Goal: Transaction & Acquisition: Book appointment/travel/reservation

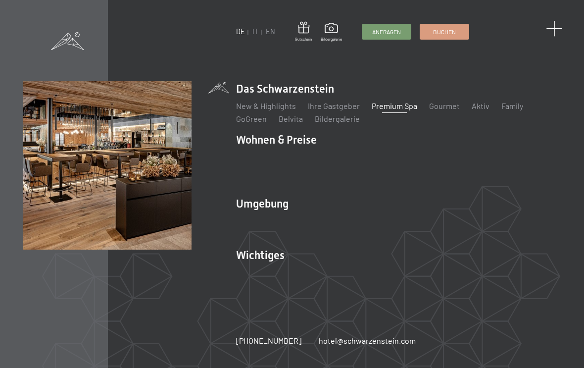
click at [555, 25] on span at bounding box center [554, 29] width 16 height 16
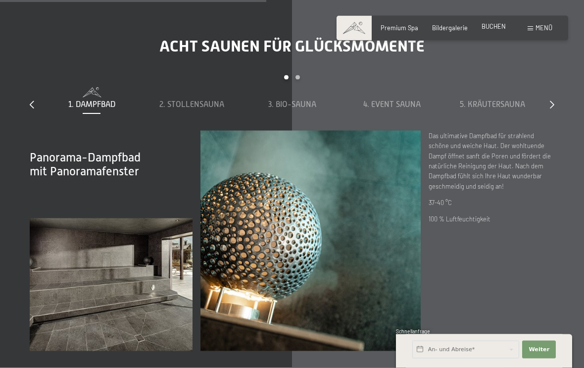
scroll to position [2599, 0]
click at [494, 24] on span "BUCHEN" at bounding box center [493, 26] width 24 height 8
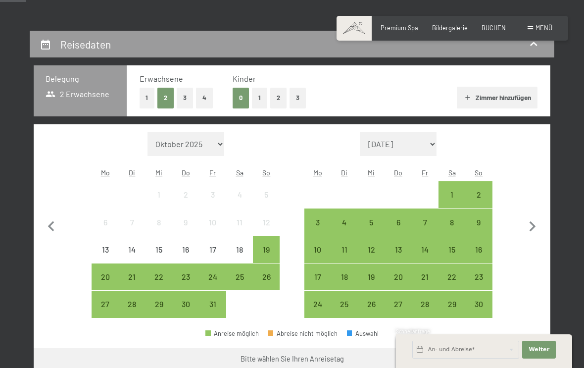
scroll to position [161, 0]
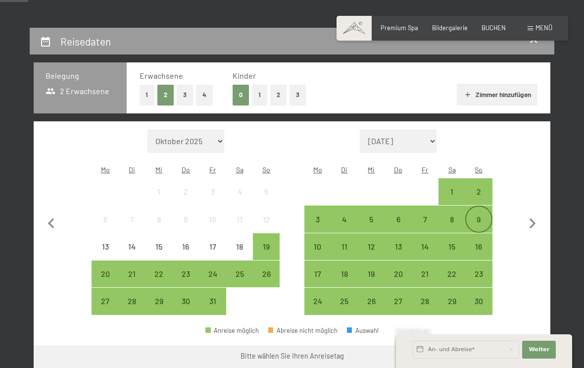
click at [478, 215] on div "9" at bounding box center [478, 227] width 25 height 25
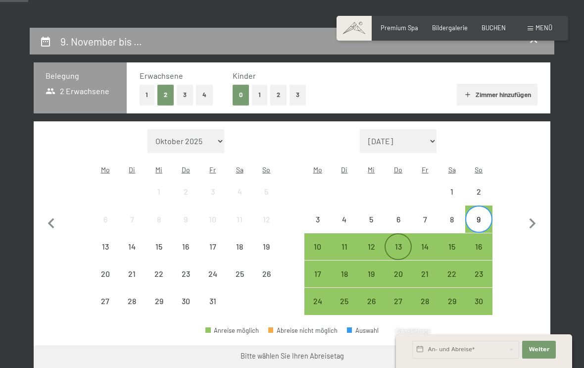
click at [392, 234] on div "13" at bounding box center [397, 246] width 25 height 25
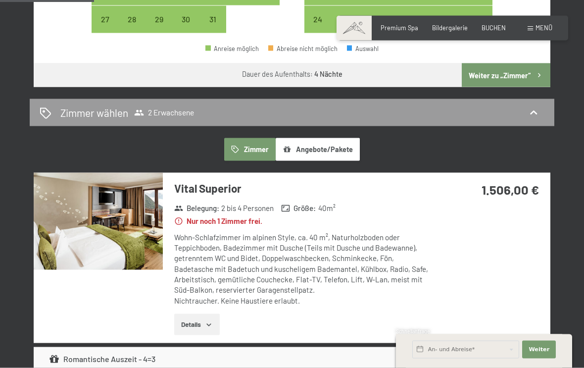
scroll to position [452, 0]
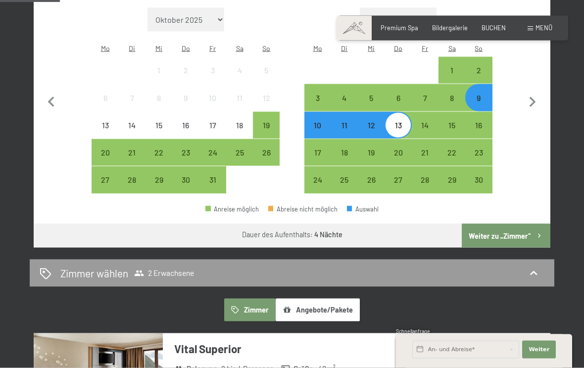
click at [522, 224] on button "Weiter zu „Zimmer“" at bounding box center [506, 236] width 89 height 24
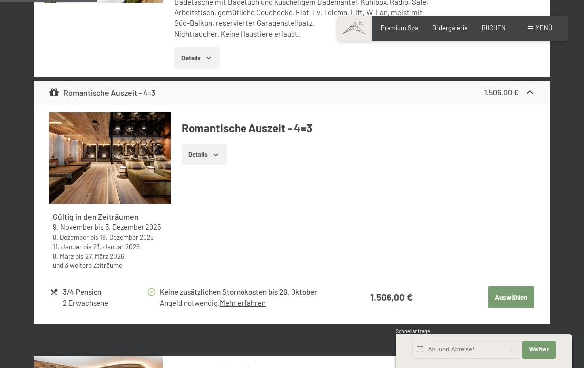
scroll to position [407, 0]
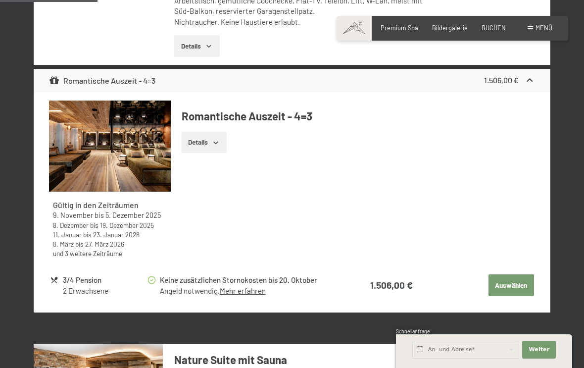
click at [212, 140] on button "Details" at bounding box center [204, 143] width 45 height 22
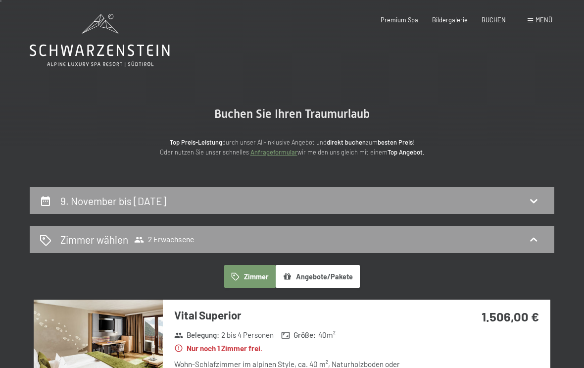
scroll to position [0, 0]
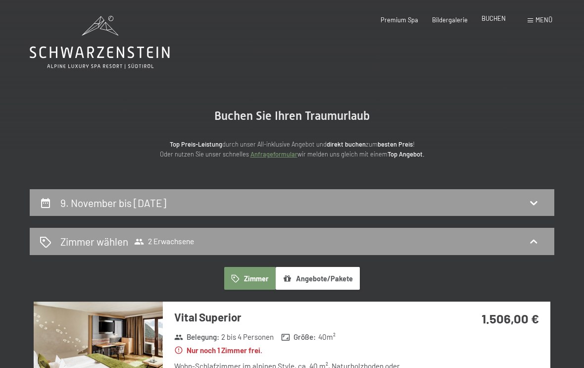
click at [499, 16] on span "BUCHEN" at bounding box center [493, 18] width 24 height 8
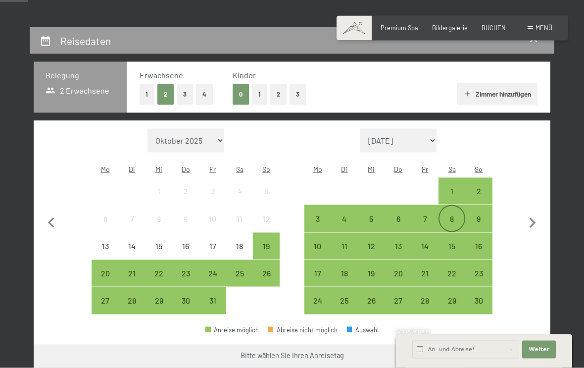
scroll to position [162, 0]
click at [450, 214] on div "8" at bounding box center [451, 226] width 25 height 25
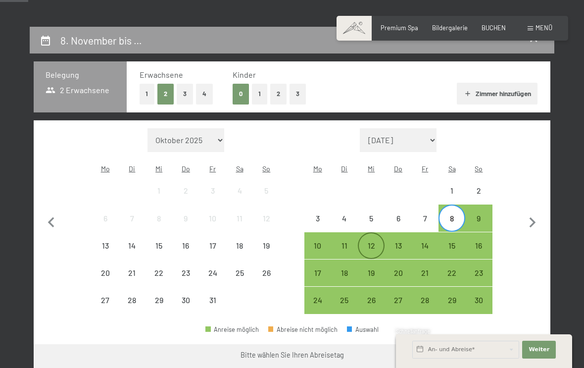
click at [373, 241] on div "12" at bounding box center [371, 253] width 25 height 25
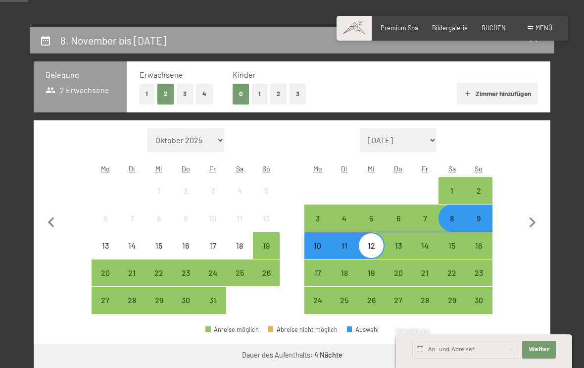
click at [523, 344] on button "Weiter zu „Zimmer“" at bounding box center [506, 356] width 89 height 24
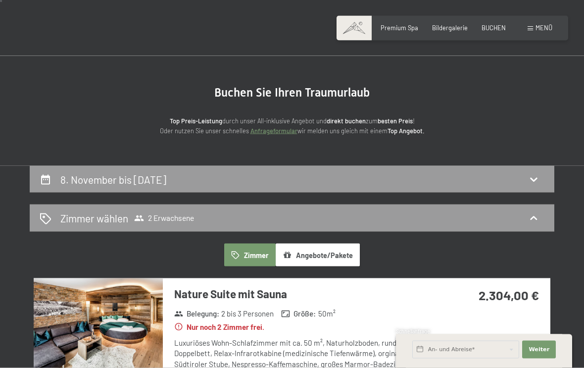
scroll to position [0, 0]
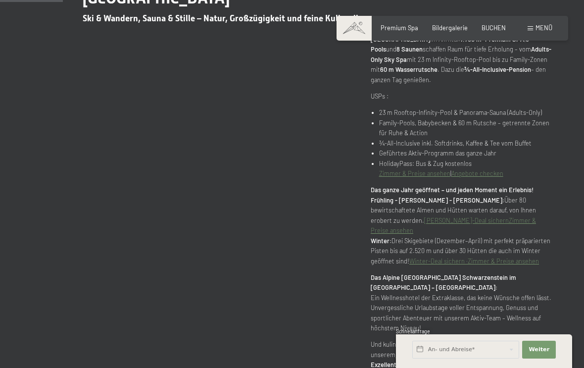
scroll to position [476, 0]
click at [399, 30] on span "Premium Spa" at bounding box center [399, 26] width 38 height 8
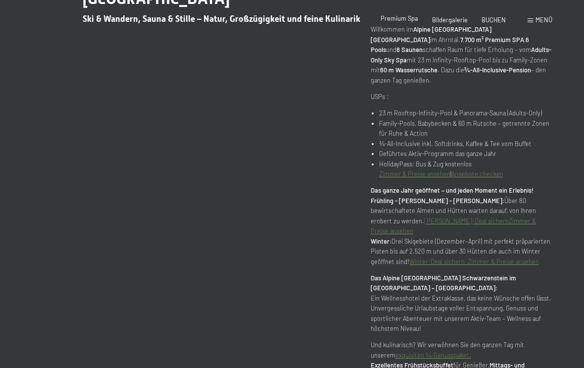
scroll to position [0, 0]
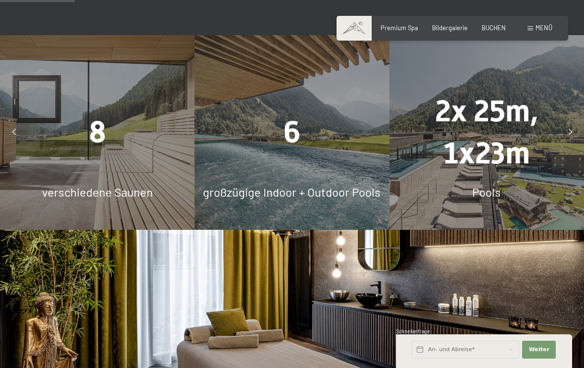
scroll to position [729, 0]
click at [98, 120] on span "8" at bounding box center [97, 132] width 17 height 35
click at [87, 185] on span "verschiedene Saunen" at bounding box center [97, 192] width 111 height 14
click at [88, 185] on span "verschiedene Saunen" at bounding box center [97, 192] width 111 height 14
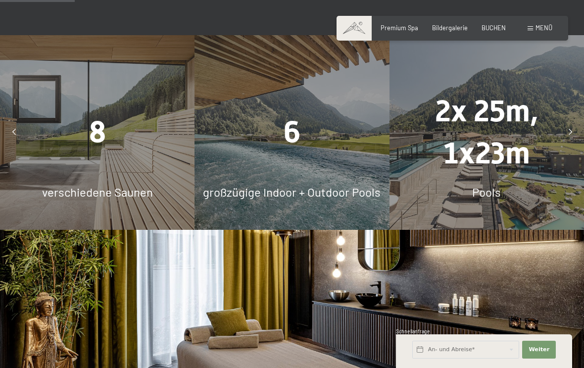
click at [95, 116] on span "8" at bounding box center [97, 132] width 17 height 35
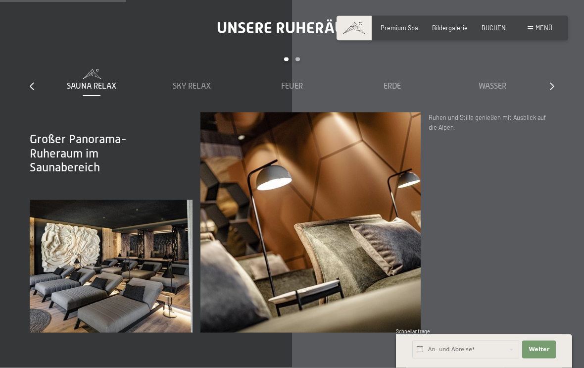
scroll to position [1231, 0]
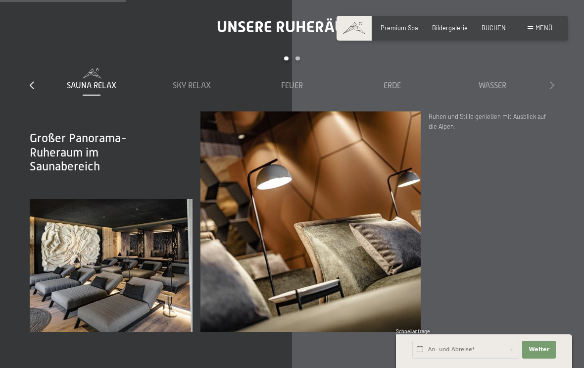
click at [553, 80] on div at bounding box center [552, 85] width 4 height 11
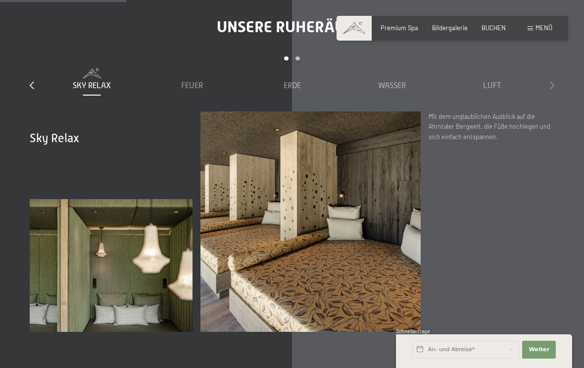
click at [553, 81] on icon at bounding box center [552, 85] width 4 height 8
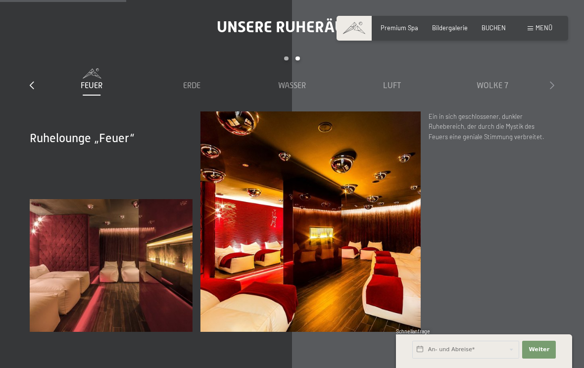
click at [553, 80] on div at bounding box center [552, 85] width 4 height 11
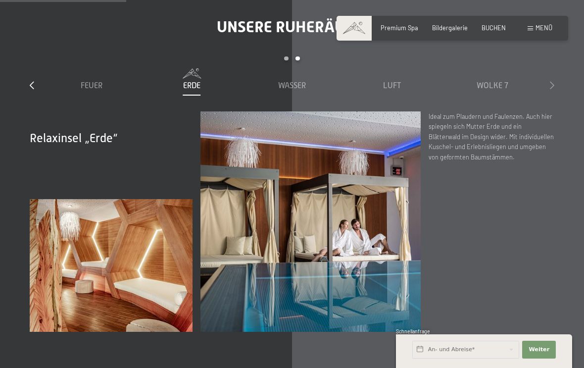
click at [554, 81] on icon at bounding box center [552, 85] width 4 height 8
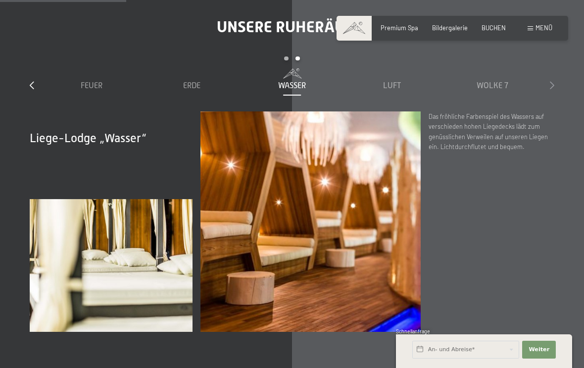
click at [553, 81] on icon at bounding box center [552, 85] width 4 height 8
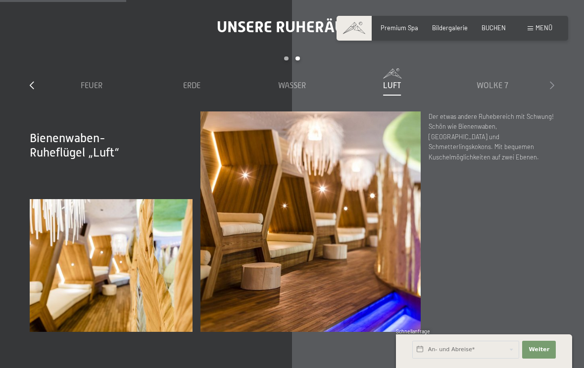
click at [552, 81] on icon at bounding box center [552, 85] width 4 height 8
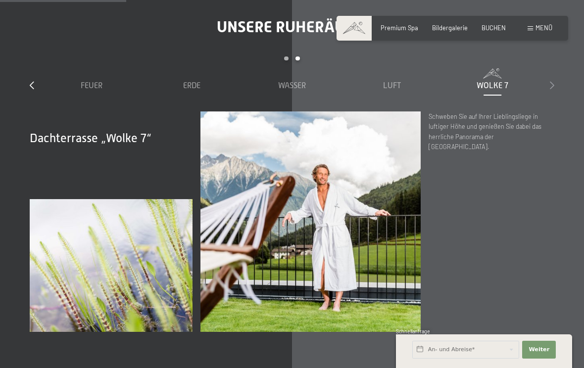
click at [553, 81] on icon at bounding box center [552, 85] width 4 height 8
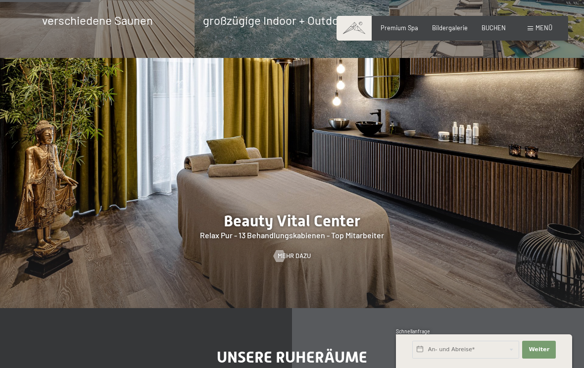
scroll to position [883, 0]
